Goal: Find specific page/section: Find specific page/section

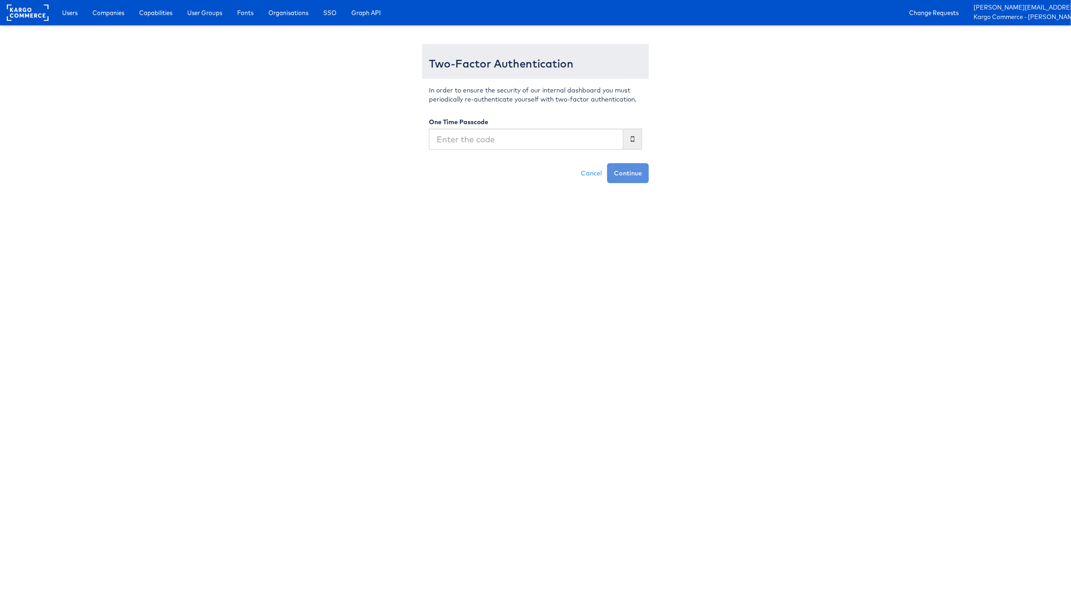
click at [555, 140] on input "text" at bounding box center [526, 139] width 195 height 21
type input "291453"
click at [607, 163] on button "Continue" at bounding box center [628, 173] width 42 height 20
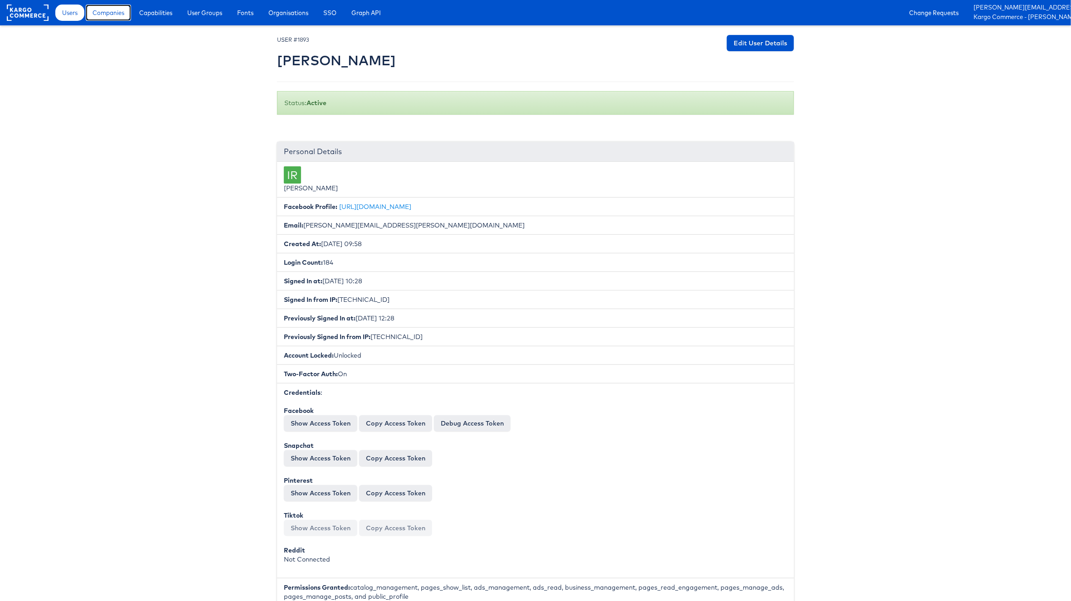
click at [122, 12] on span "Companies" at bounding box center [109, 12] width 32 height 9
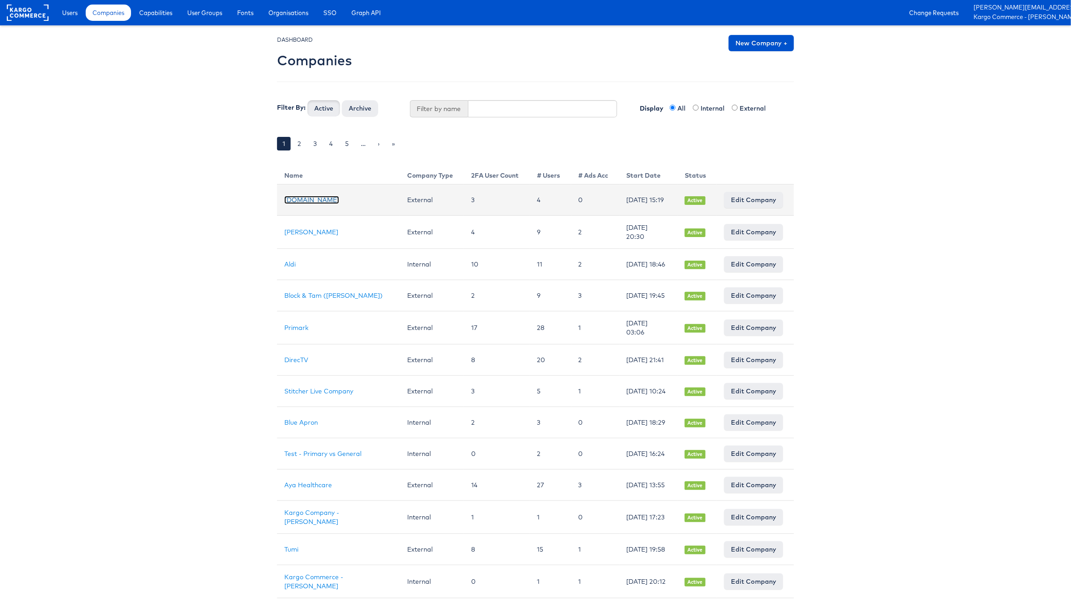
click at [299, 204] on link "Cars.com" at bounding box center [311, 200] width 55 height 8
